Goal: Find specific page/section: Find specific page/section

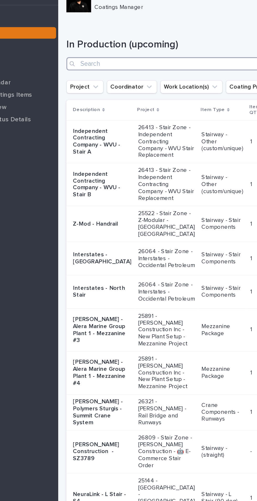
click at [110, 55] on input "Search" at bounding box center [172, 55] width 160 height 8
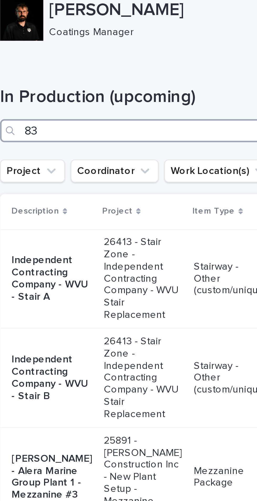
type input "834"
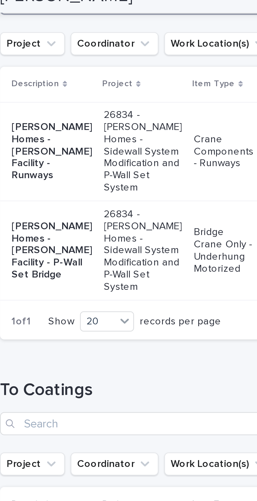
scroll to position [46, 0]
click at [106, 62] on p "[PERSON_NAME] Homes - [PERSON_NAME] Facility - Runways" at bounding box center [110, 62] width 29 height 22
